Goal: Information Seeking & Learning: Learn about a topic

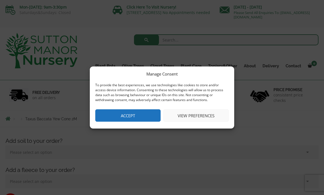
click at [141, 117] on button "Accept" at bounding box center [127, 115] width 65 height 12
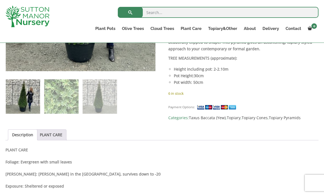
scroll to position [264, 0]
click at [211, 14] on input "search" at bounding box center [218, 12] width 201 height 11
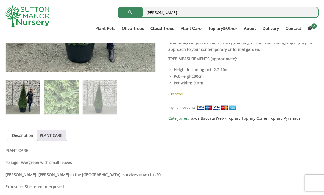
type input "Holly"
click at [130, 12] on button "submit" at bounding box center [130, 12] width 25 height 11
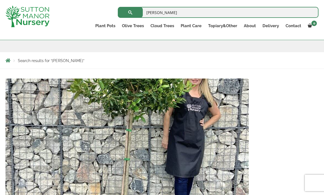
scroll to position [74, 0]
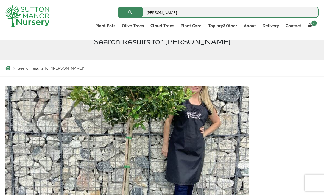
click at [233, 156] on img at bounding box center [127, 145] width 244 height 118
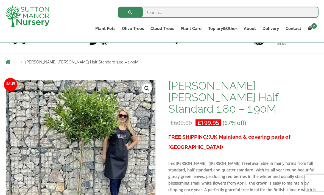
scroll to position [43, 0]
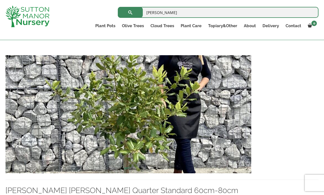
scroll to position [636, 0]
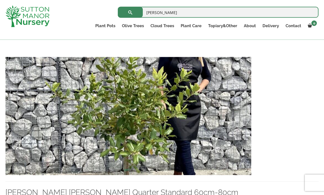
click at [234, 148] on img at bounding box center [128, 116] width 246 height 118
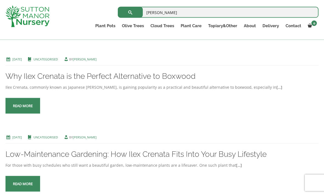
scroll to position [2551, 0]
click at [0, 0] on link "Ilex Crenata" at bounding box center [0, 0] width 0 height 0
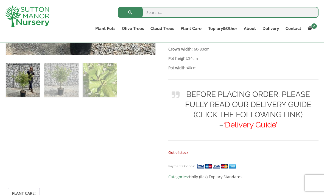
scroll to position [219, 0]
